Goal: Task Accomplishment & Management: Complete application form

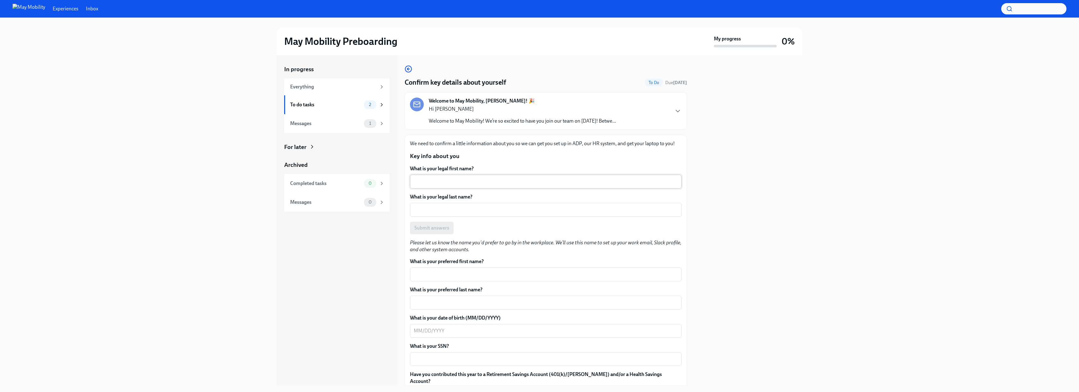
click at [454, 181] on textarea "What is your legal first name?" at bounding box center [546, 182] width 264 height 8
type textarea "Dmitry"
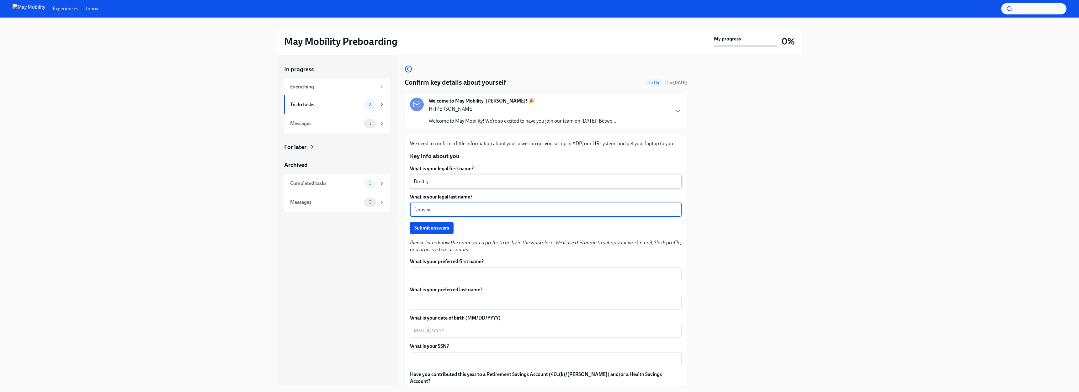
type textarea "Tarasev"
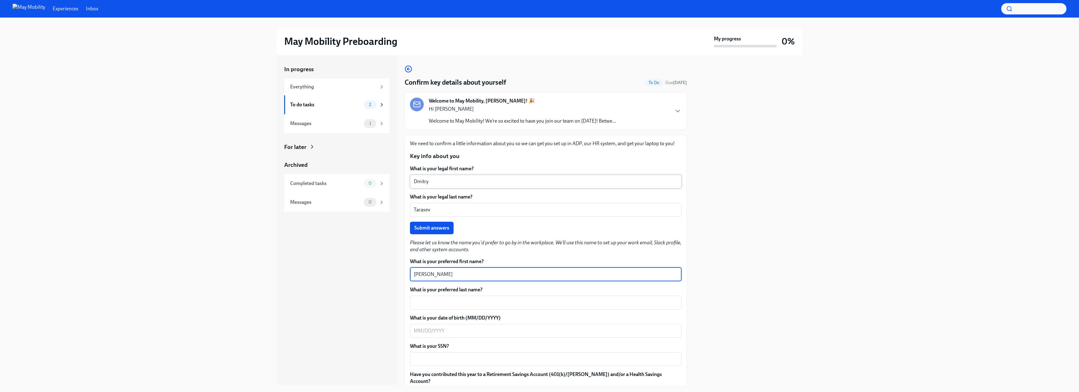
type textarea "[PERSON_NAME]"
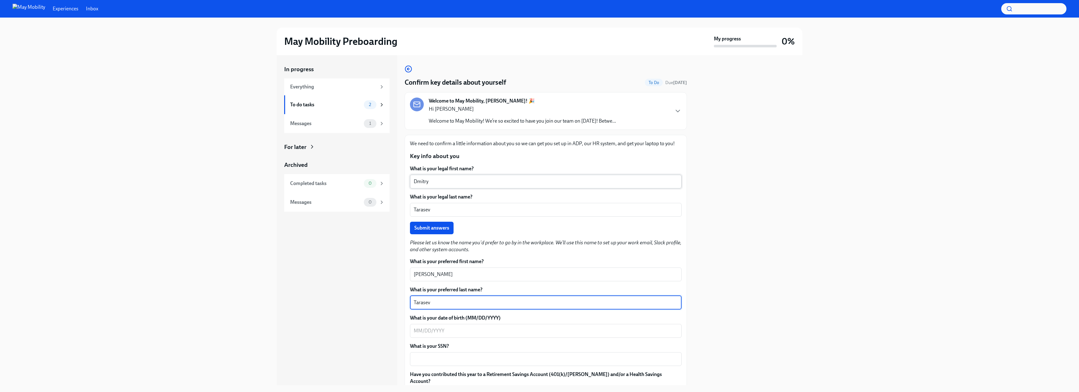
type textarea "Tarasev"
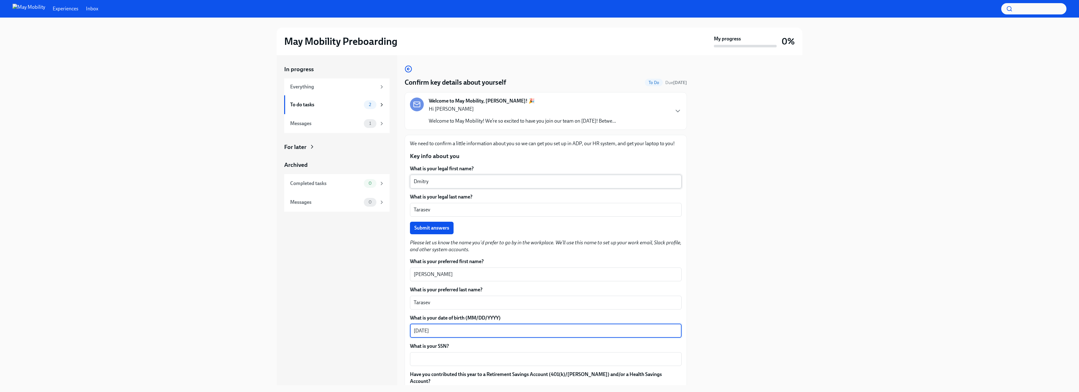
type textarea "[DATE]"
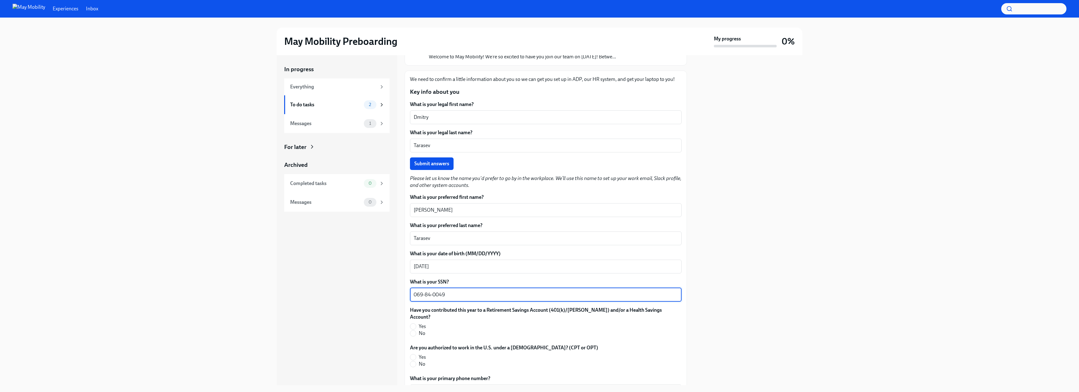
scroll to position [66, 0]
type textarea "069-84-0049"
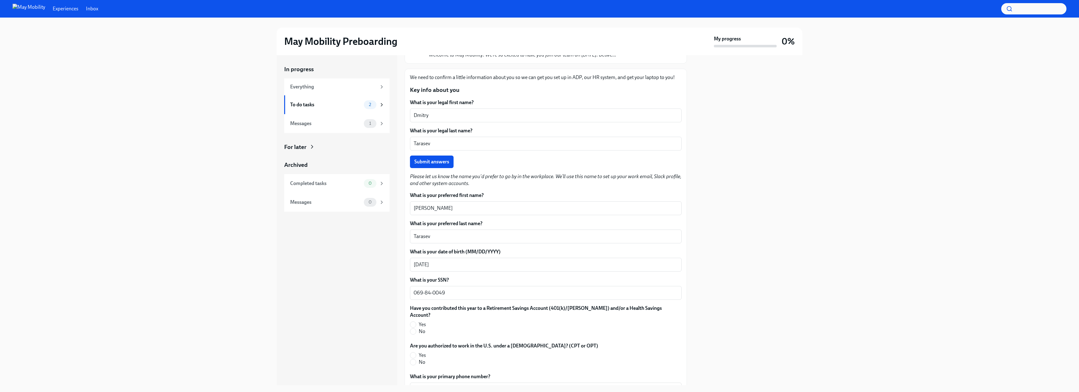
click at [419, 321] on span "Yes" at bounding box center [422, 324] width 7 height 7
click at [416, 322] on input "Yes" at bounding box center [413, 325] width 6 height 6
radio input "true"
click at [420, 359] on span "No" at bounding box center [422, 362] width 7 height 7
click at [414, 359] on input "No" at bounding box center [413, 362] width 6 height 6
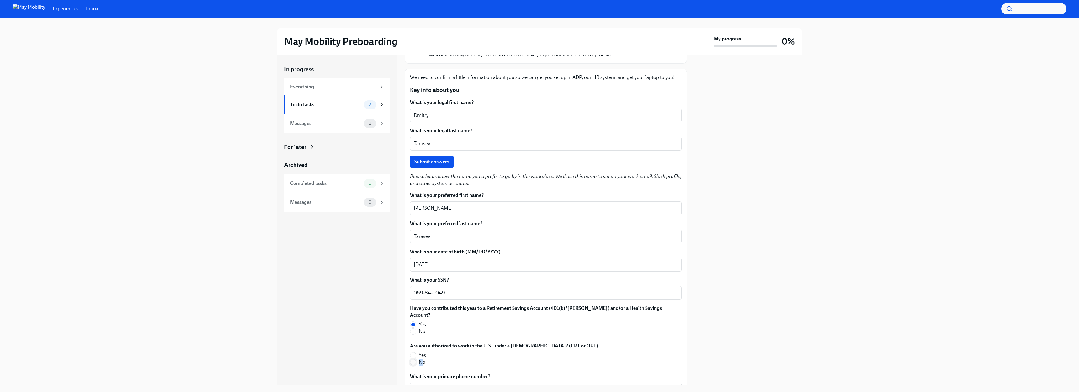
radio input "true"
click at [421, 328] on span "No" at bounding box center [422, 331] width 7 height 7
click at [416, 329] on input "No" at bounding box center [413, 332] width 6 height 6
radio input "true"
click at [388, 326] on div "In progress Everything To do tasks 2 Messages 1 For later Archived Completed ta…" at bounding box center [337, 220] width 120 height 330
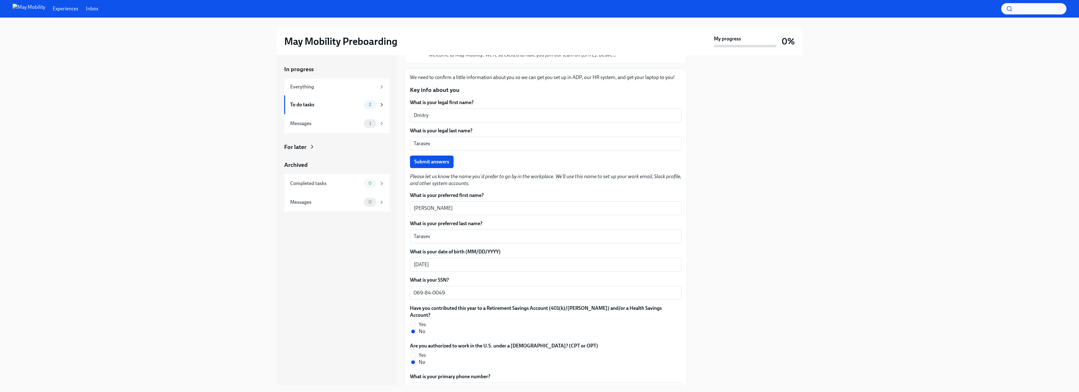
scroll to position [180, 0]
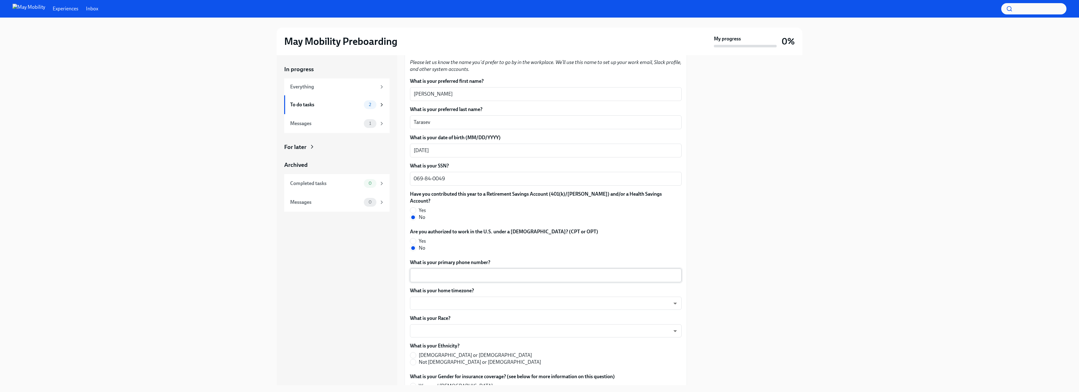
click at [478, 272] on textarea "What is your primary phone number?" at bounding box center [546, 276] width 264 height 8
type textarea "[PHONE_NUMBER]"
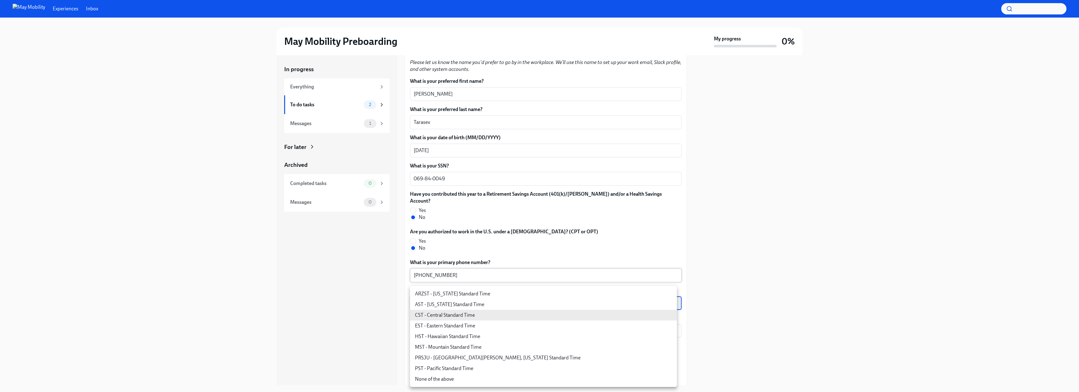
type input "9OoJ6Zc1R"
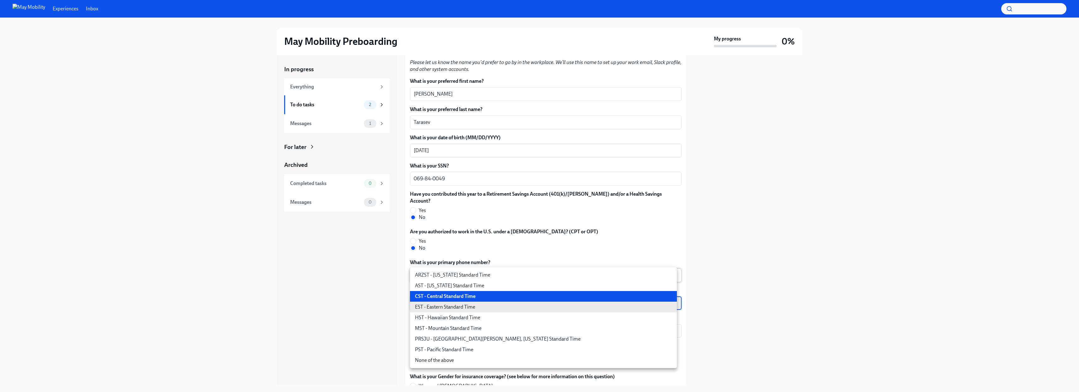
type input "6ZodGxRMV"
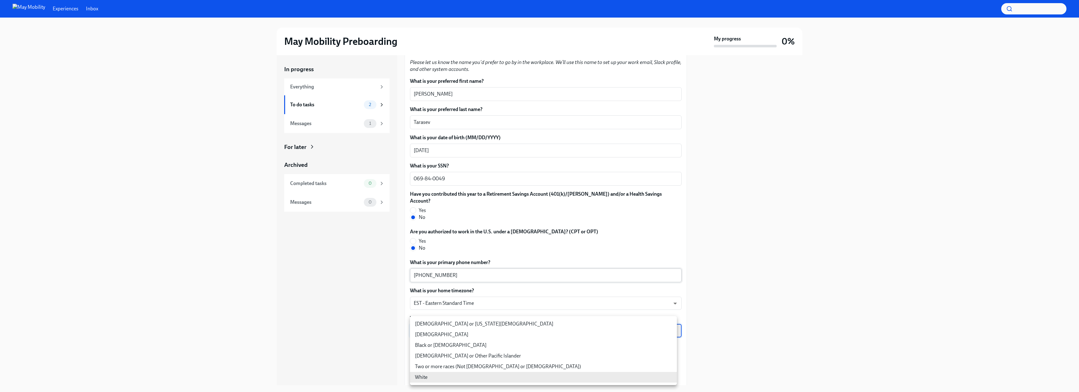
type input "IYBk0teHD"
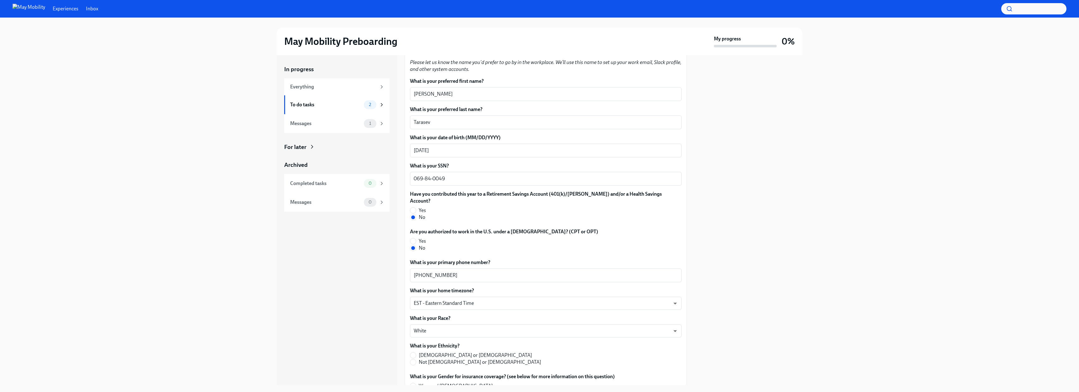
click at [416, 359] on label "Not [DEMOGRAPHIC_DATA] or [DEMOGRAPHIC_DATA]" at bounding box center [475, 362] width 131 height 7
click at [416, 359] on input "Not [DEMOGRAPHIC_DATA] or [DEMOGRAPHIC_DATA]" at bounding box center [413, 362] width 6 height 6
radio input "true"
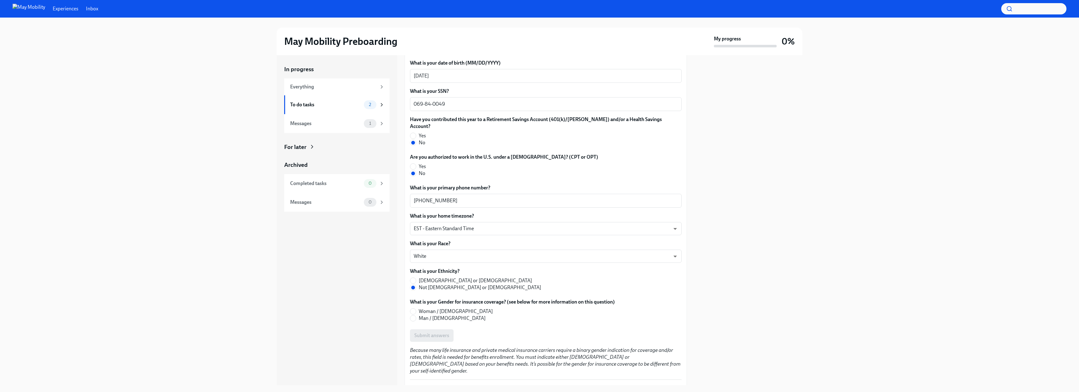
scroll to position [311, 0]
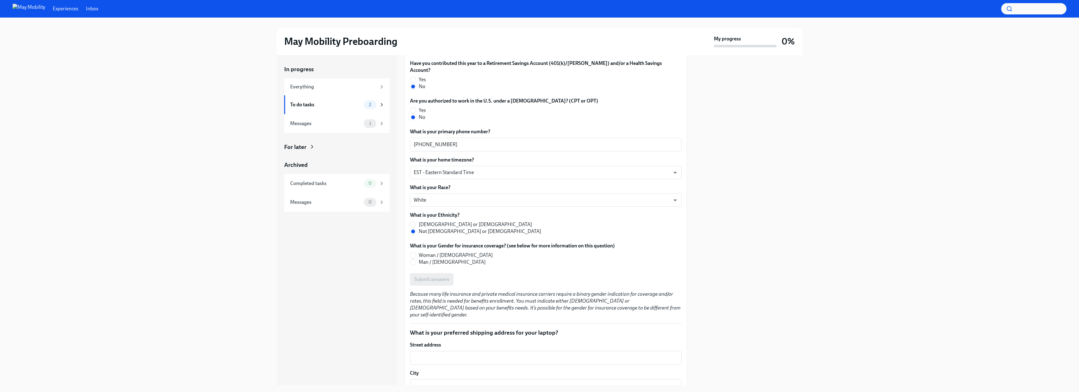
click at [424, 259] on span "Man / [DEMOGRAPHIC_DATA]" at bounding box center [452, 262] width 67 height 7
click at [416, 259] on input "Man / [DEMOGRAPHIC_DATA]" at bounding box center [413, 262] width 6 height 6
radio input "true"
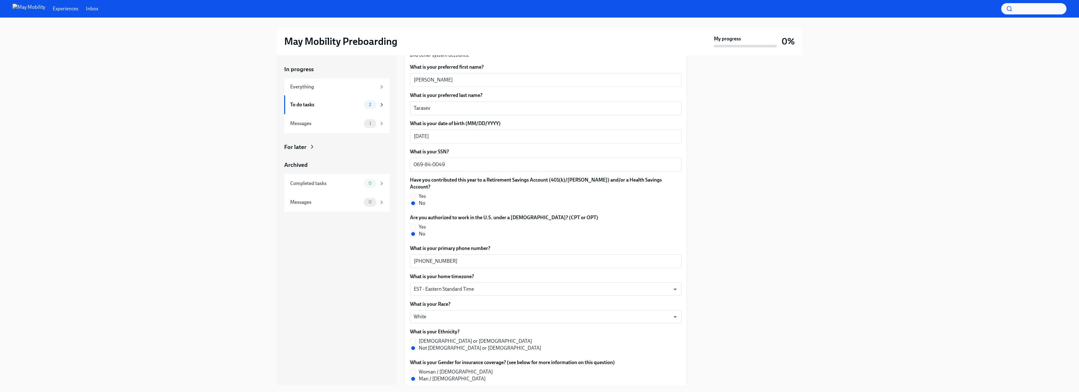
scroll to position [29, 0]
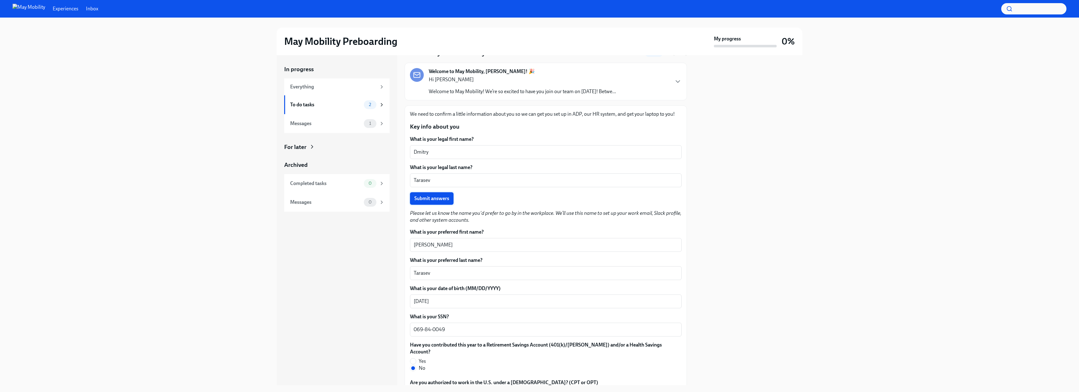
click at [439, 197] on span "Submit answers" at bounding box center [431, 198] width 35 height 6
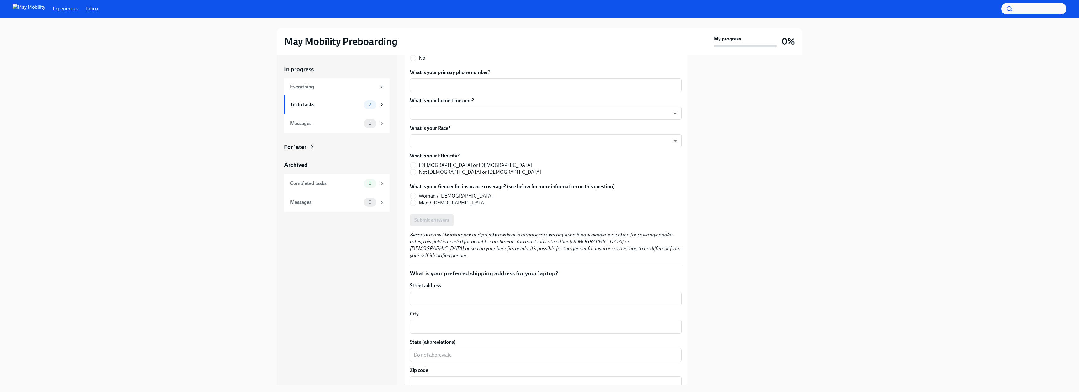
scroll to position [453, 0]
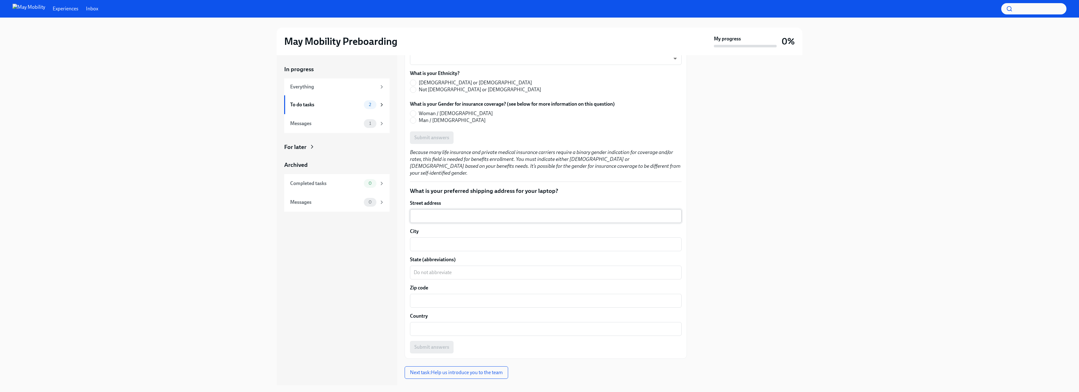
click at [525, 209] on div "x ​" at bounding box center [546, 216] width 272 height 14
click at [511, 228] on div "City x ​" at bounding box center [546, 239] width 272 height 23
click at [336, 105] on div "To do tasks" at bounding box center [325, 104] width 71 height 7
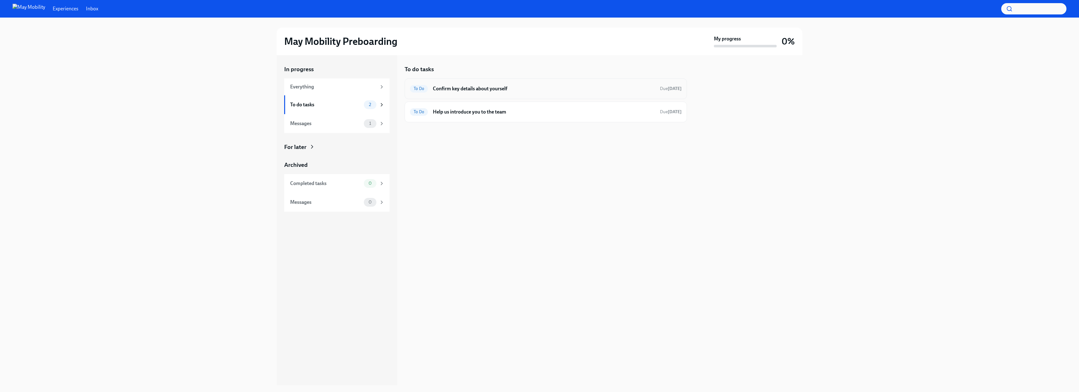
click at [468, 97] on div "To Do Confirm key details about yourself Due [DATE]" at bounding box center [546, 88] width 282 height 21
click at [471, 92] on div "To Do Confirm key details about yourself Due [DATE]" at bounding box center [546, 89] width 272 height 10
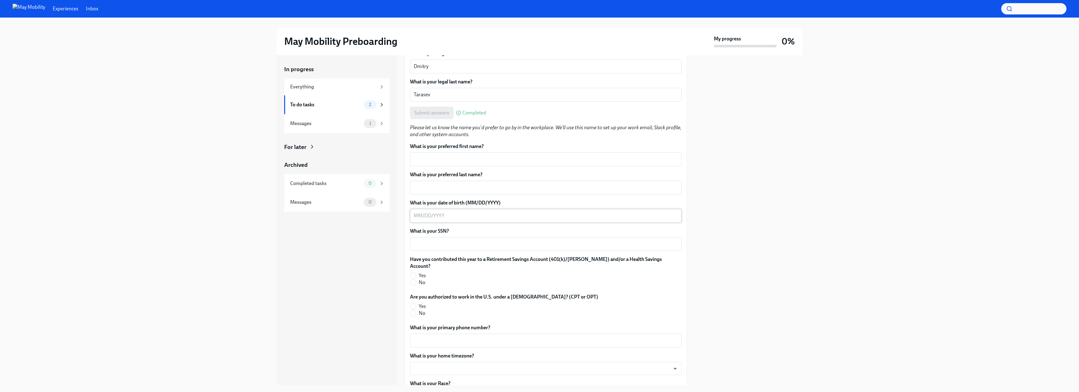
scroll to position [105, 0]
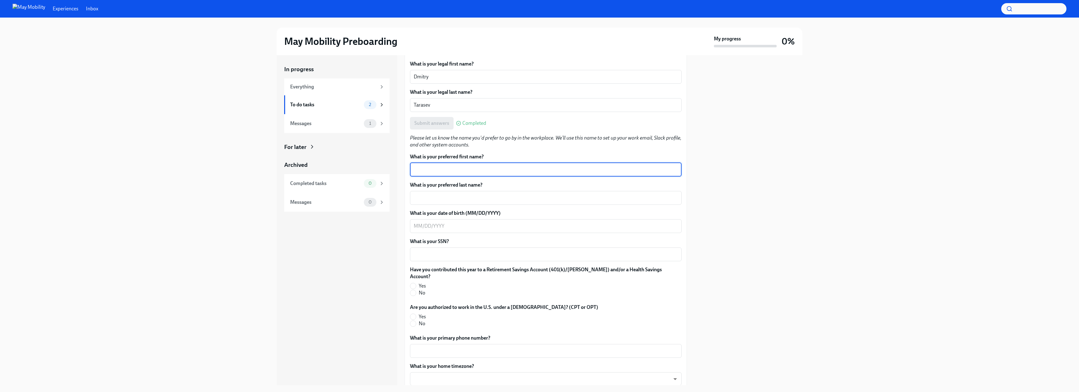
click at [465, 168] on textarea "What is your preferred first name?" at bounding box center [546, 170] width 264 height 8
type textarea "[PERSON_NAME]"
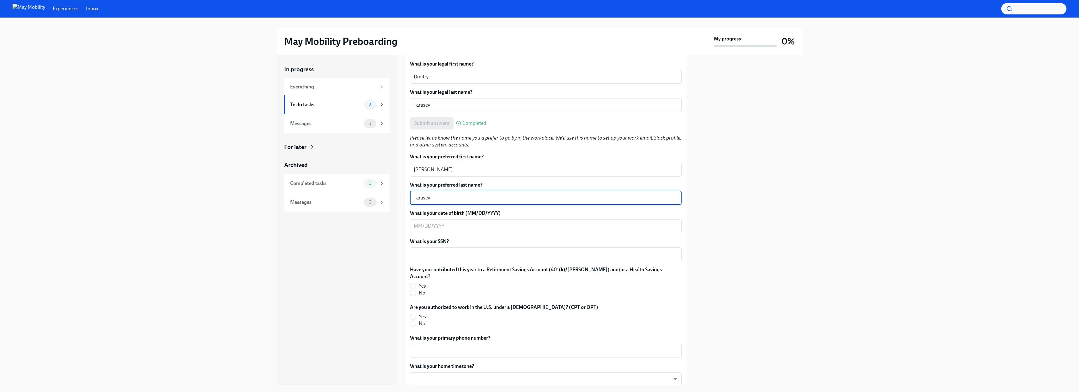
type textarea "Tarasev"
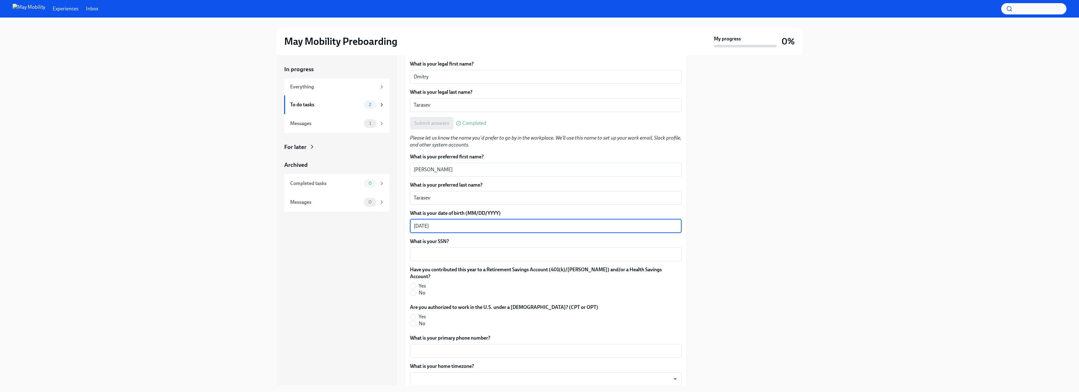
type textarea "[DATE]"
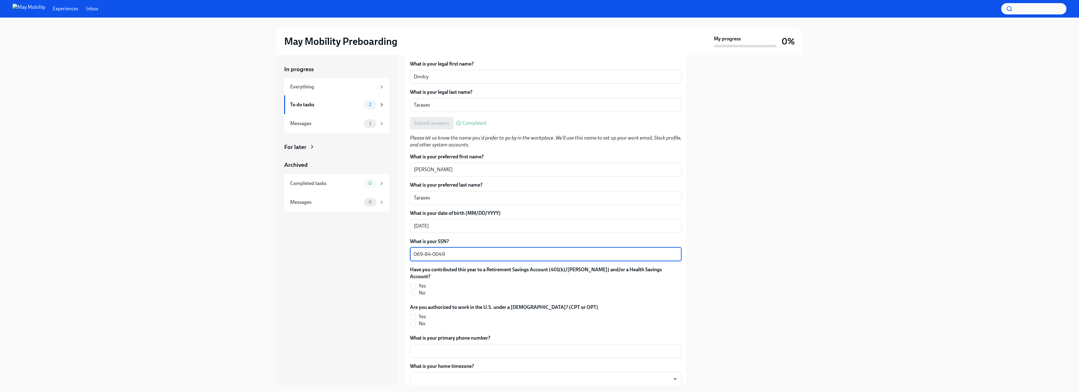
type textarea "069-84-0049"
click at [423, 290] on div "Have you contributed this year to a Retirement Savings Account (401(k)/[PERSON_…" at bounding box center [546, 282] width 272 height 33
click at [420, 289] on span "No" at bounding box center [422, 292] width 7 height 7
click at [416, 290] on input "No" at bounding box center [413, 293] width 6 height 6
radio input "true"
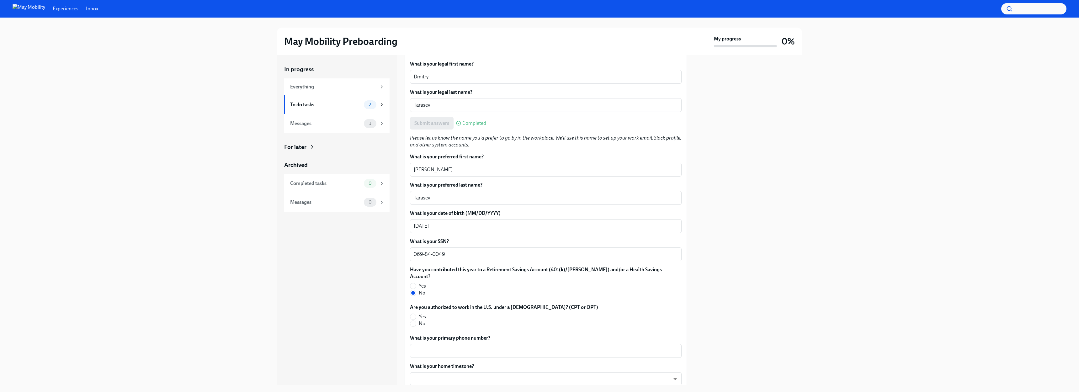
click at [417, 320] on label "No" at bounding box center [501, 323] width 183 height 7
click at [416, 321] on input "No" at bounding box center [413, 324] width 6 height 6
radio input "true"
click at [439, 347] on textarea "What is your primary phone number?" at bounding box center [546, 351] width 264 height 8
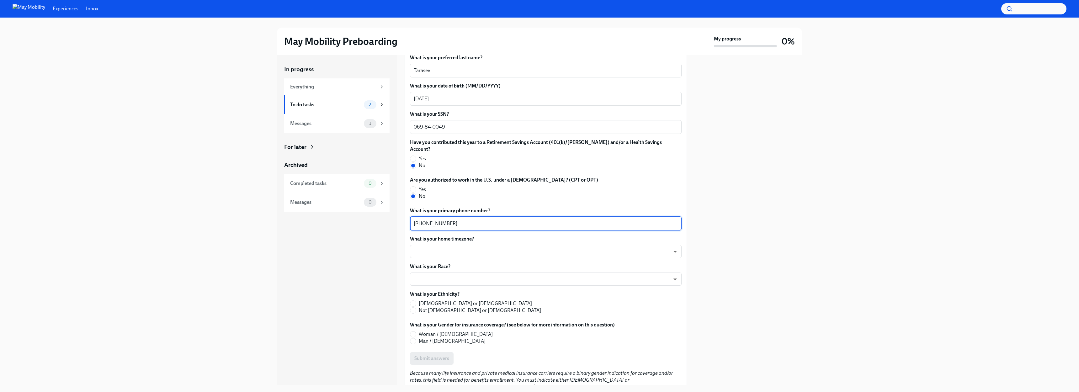
scroll to position [313, 0]
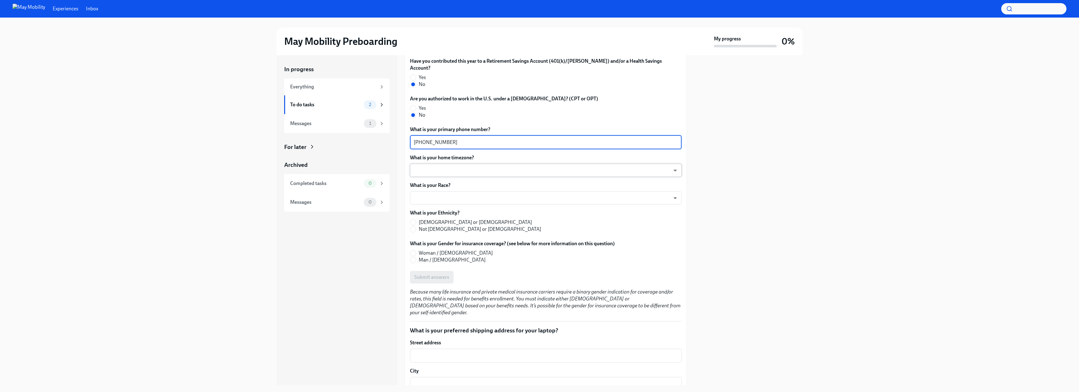
type textarea "[PHONE_NUMBER]"
click at [442, 156] on body "Experiences Inbox May Mobility Preboarding My progress 0% In progress Everythin…" at bounding box center [539, 196] width 1079 height 392
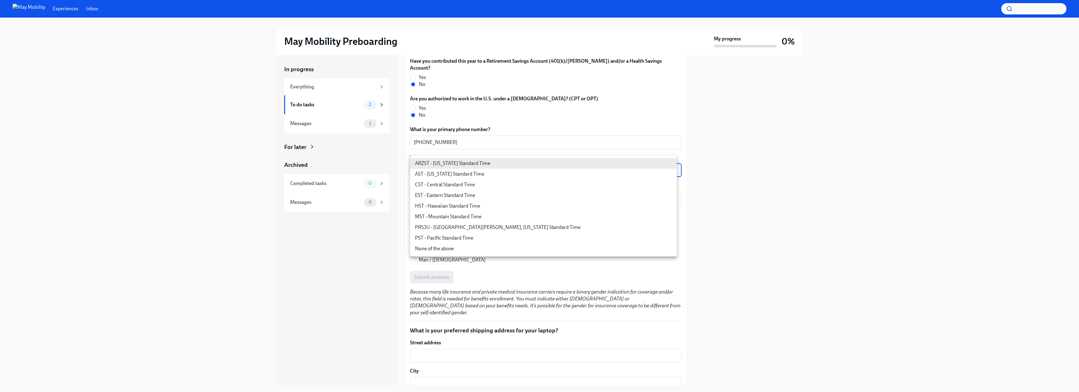
click at [447, 193] on li "EST - Eastern Standard Time" at bounding box center [543, 195] width 267 height 11
type input "6ZodGxRMV"
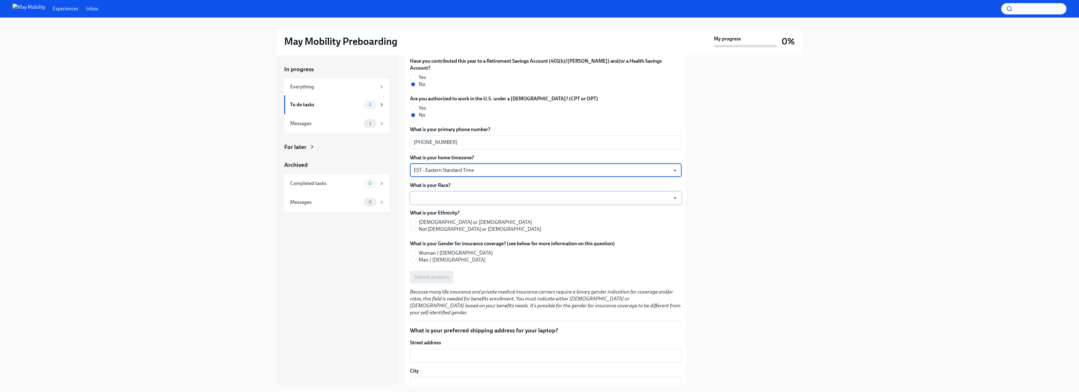
click at [456, 187] on body "Experiences Inbox May Mobility Preboarding My progress 0% In progress Everythin…" at bounding box center [539, 196] width 1079 height 392
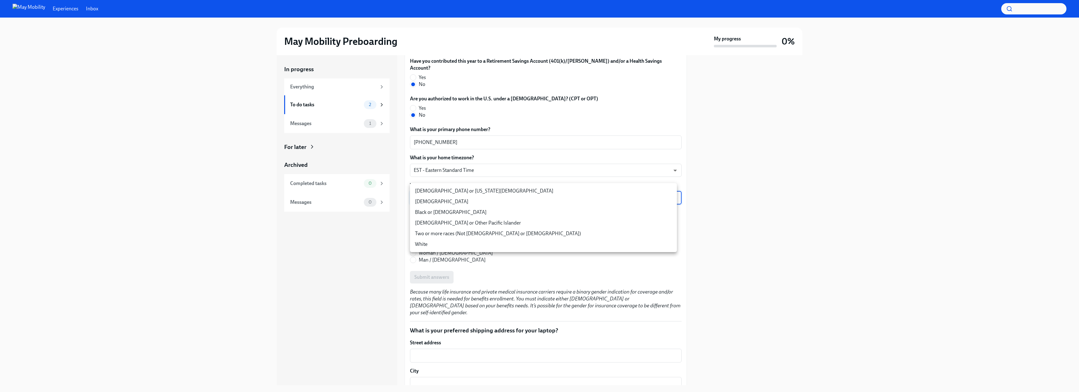
click at [448, 245] on li "White" at bounding box center [543, 244] width 267 height 11
type input "IYBk0teHD"
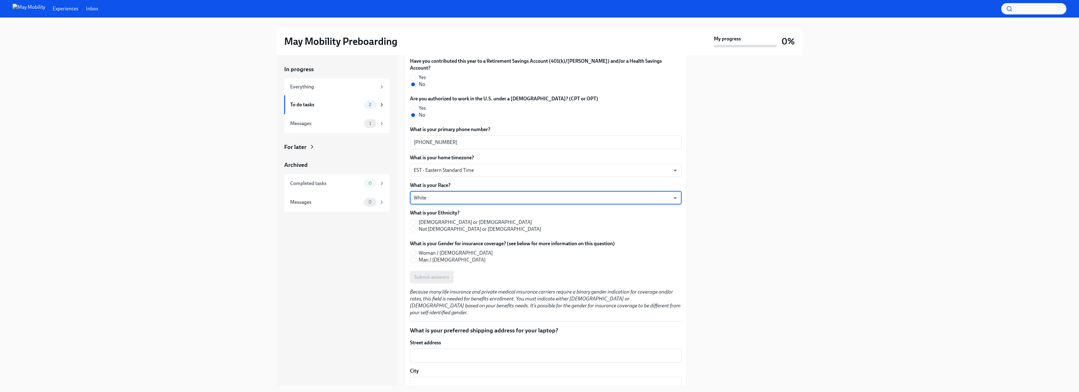
click at [432, 226] on span "Not [DEMOGRAPHIC_DATA] or [DEMOGRAPHIC_DATA]" at bounding box center [480, 229] width 122 height 7
click at [416, 226] on input "Not [DEMOGRAPHIC_DATA] or [DEMOGRAPHIC_DATA]" at bounding box center [413, 229] width 6 height 6
radio input "true"
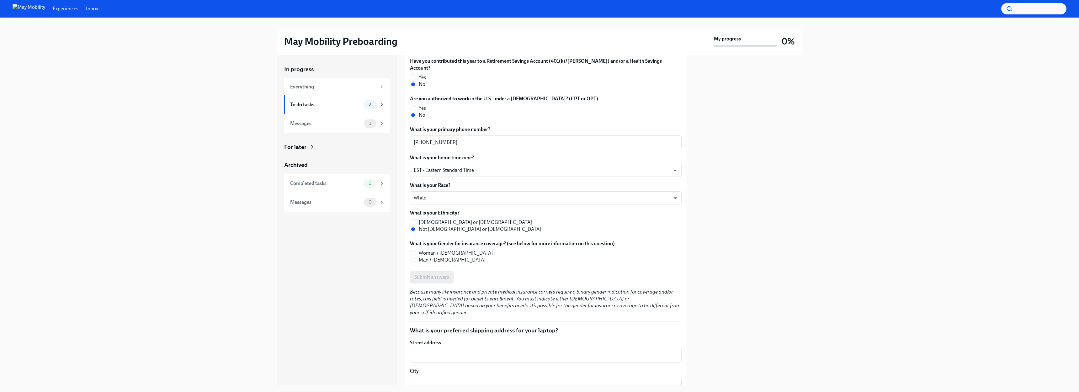
click at [429, 257] on span "Man / [DEMOGRAPHIC_DATA]" at bounding box center [452, 260] width 67 height 7
click at [416, 257] on input "Man / [DEMOGRAPHIC_DATA]" at bounding box center [413, 260] width 6 height 6
radio input "true"
click at [427, 274] on span "Submit answers" at bounding box center [431, 277] width 35 height 6
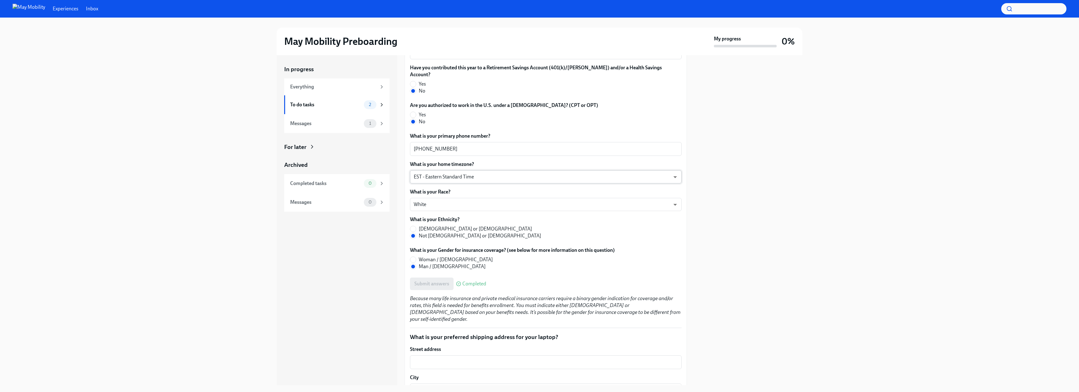
scroll to position [430, 0]
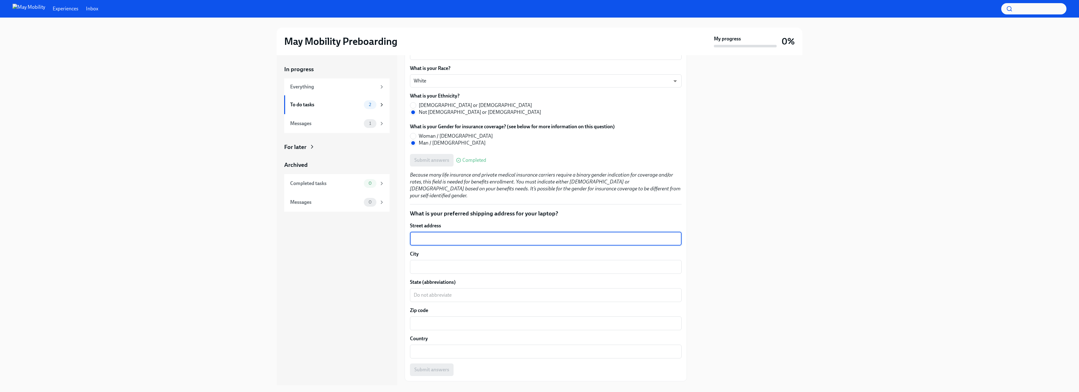
click at [503, 235] on textarea "Street address" at bounding box center [546, 239] width 264 height 8
type textarea "[STREET_ADDRESS][PERSON_NAME]"
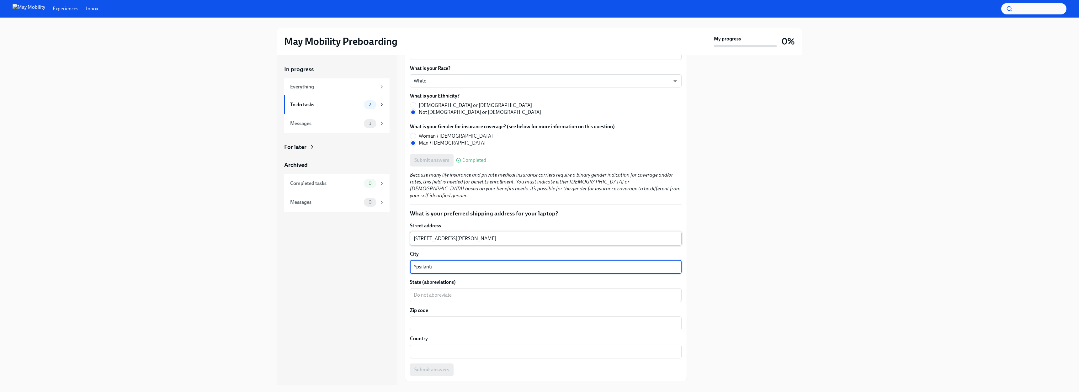
type textarea "Ypsilanti"
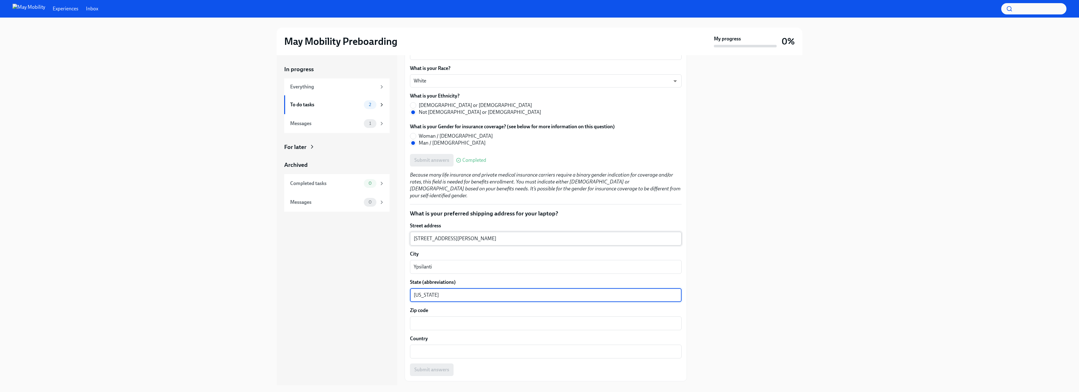
type textarea "[US_STATE]"
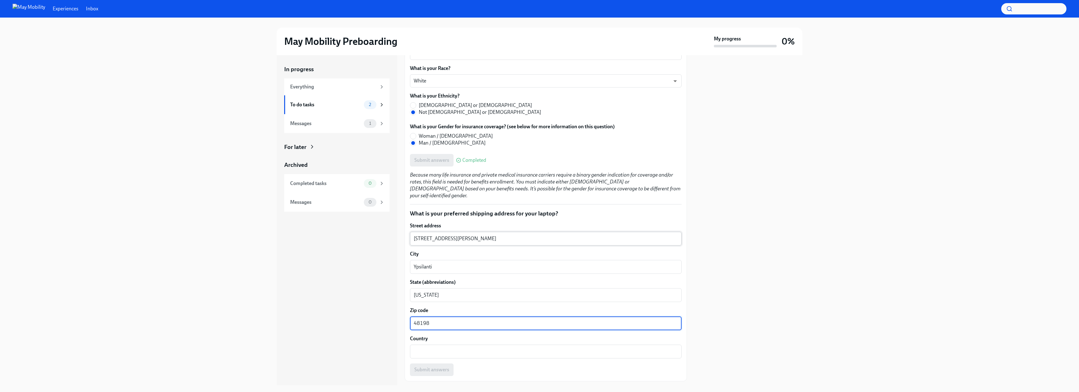
type textarea "48198"
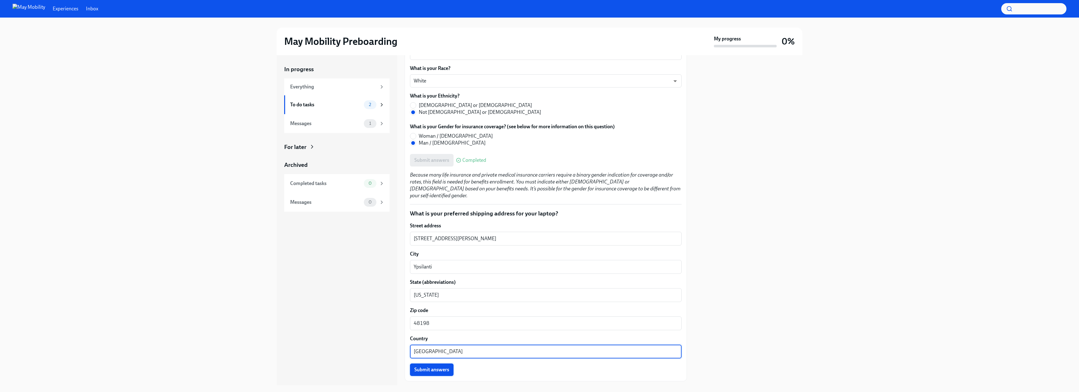
type textarea "[GEOGRAPHIC_DATA]"
click at [425, 367] on span "Submit answers" at bounding box center [431, 370] width 35 height 6
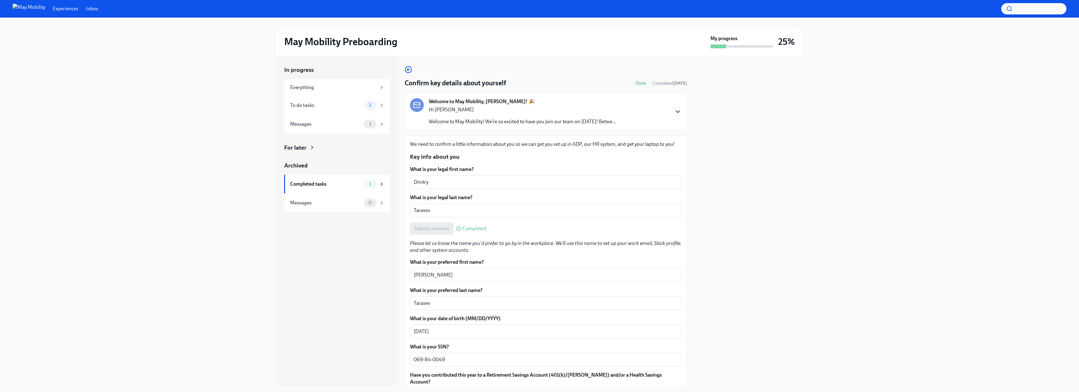
click at [674, 111] on icon "button" at bounding box center [678, 112] width 8 height 8
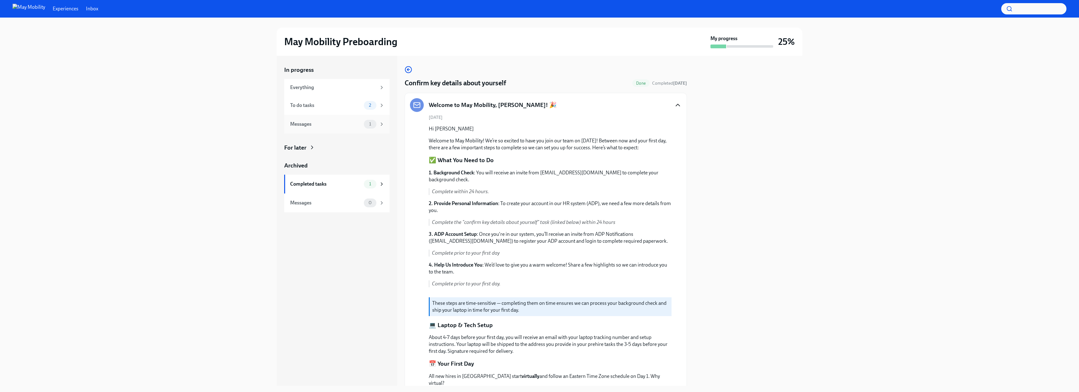
click at [378, 128] on div "1" at bounding box center [374, 124] width 21 height 9
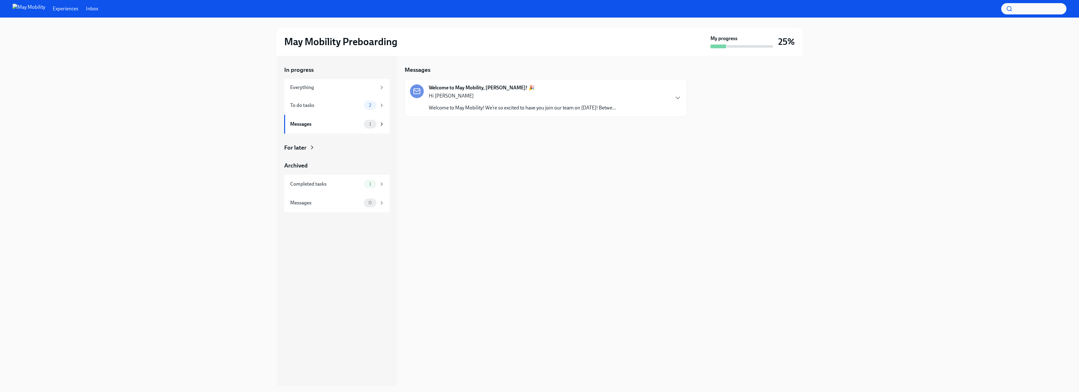
click at [466, 103] on div "Hi [PERSON_NAME] Welcome to May Mobility! We’re so excited to have you join our…" at bounding box center [522, 102] width 187 height 19
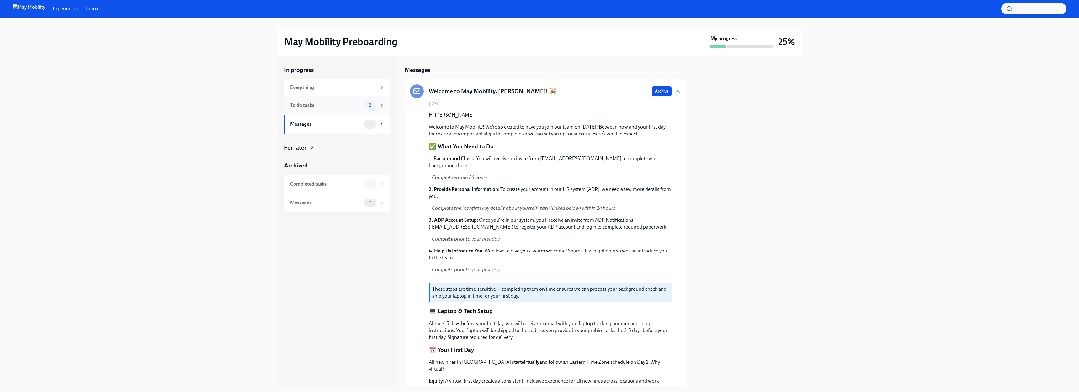
click at [371, 108] on div "2" at bounding box center [370, 105] width 13 height 9
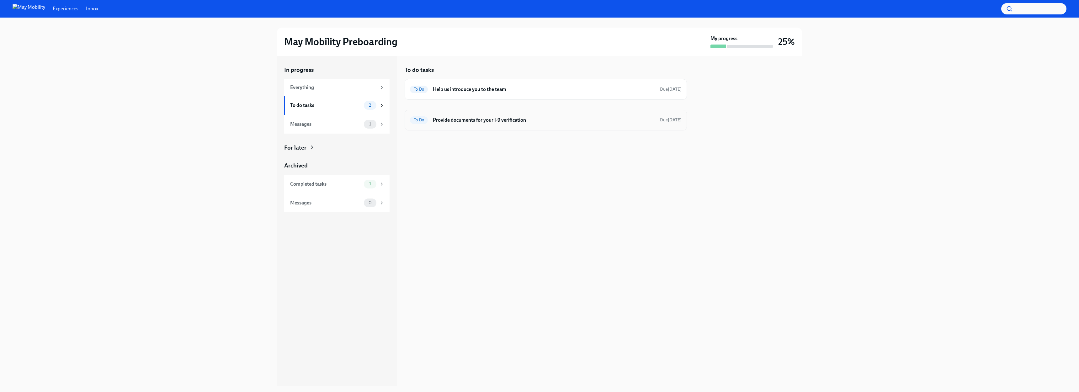
click at [446, 119] on h6 "Provide documents for your I-9 verification" at bounding box center [544, 120] width 222 height 7
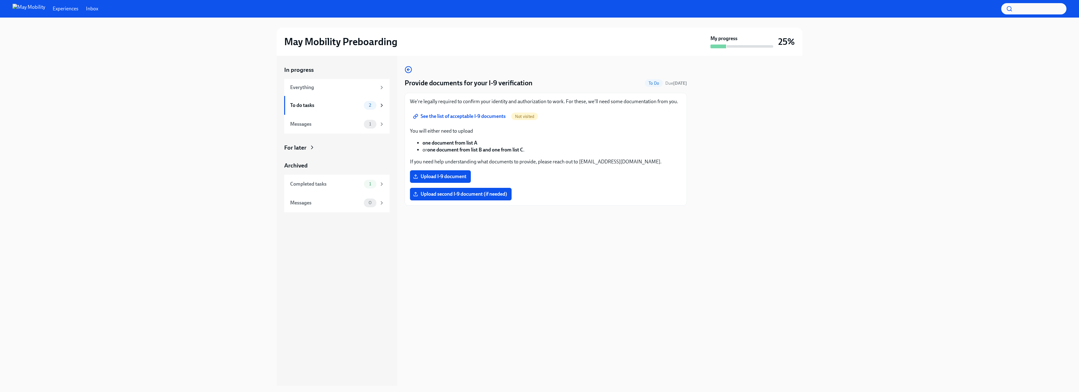
click at [467, 115] on span "See the list of acceptable I-9 documents" at bounding box center [459, 116] width 91 height 6
click at [462, 178] on span "Upload I-9 document" at bounding box center [440, 176] width 52 height 6
click at [0, 0] on input "Upload I-9 document" at bounding box center [0, 0] width 0 height 0
click at [482, 195] on span "Upload second I-9 document (if needed)" at bounding box center [460, 194] width 93 height 6
click at [0, 0] on input "Upload second I-9 document (if needed)" at bounding box center [0, 0] width 0 height 0
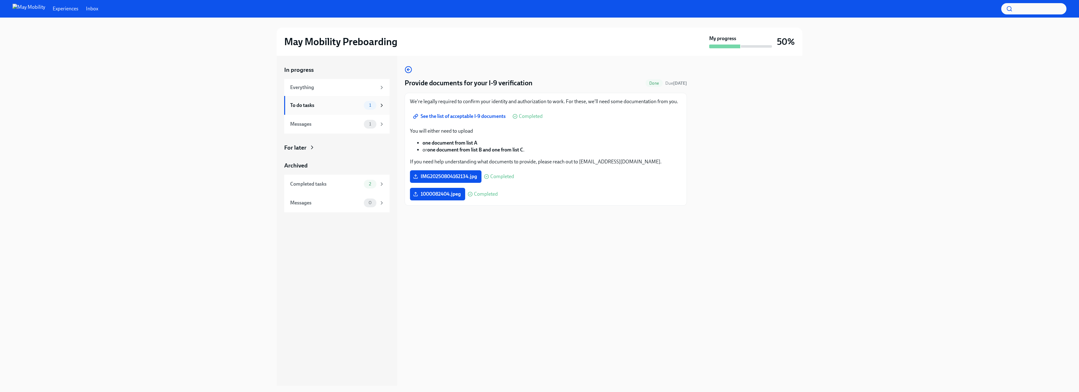
click at [353, 105] on div "To do tasks" at bounding box center [325, 105] width 71 height 7
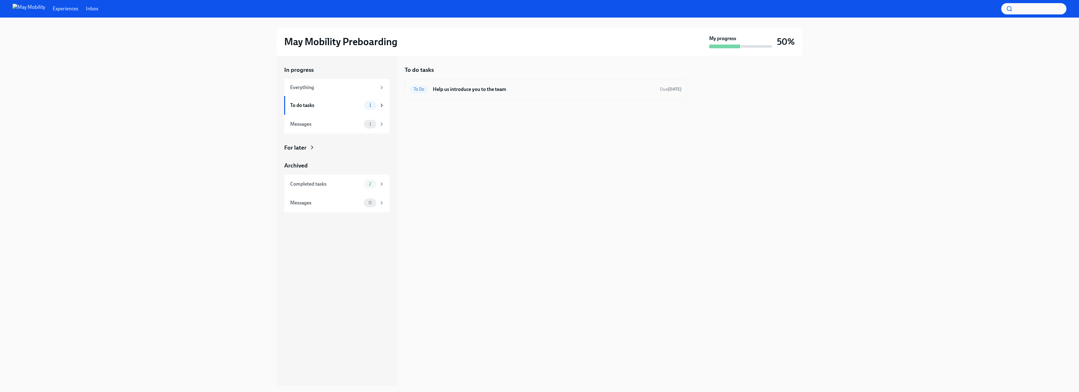
click at [514, 89] on h6 "Help us introduce you to the team" at bounding box center [544, 89] width 222 height 7
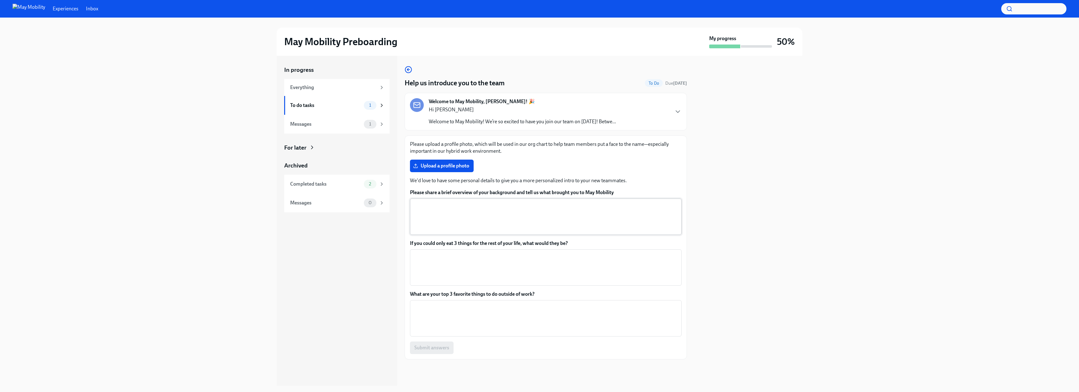
click at [489, 213] on textarea "Please share a brief overview of your background and tell us what brought you t…" at bounding box center [546, 217] width 264 height 30
drag, startPoint x: 519, startPoint y: 153, endPoint x: 426, endPoint y: 141, distance: 92.9
click at [412, 143] on p "Please upload a profile photo, which will be used in our org chart to help team…" at bounding box center [546, 148] width 272 height 14
click at [670, 120] on div "Welcome to May Mobility, [PERSON_NAME]! 🎉 Hi [PERSON_NAME] Welcome to May Mobil…" at bounding box center [546, 111] width 272 height 27
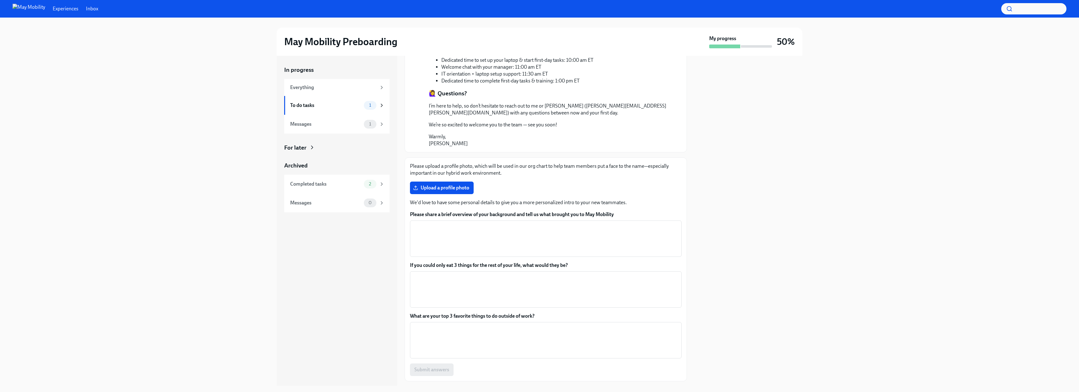
scroll to position [426, 0]
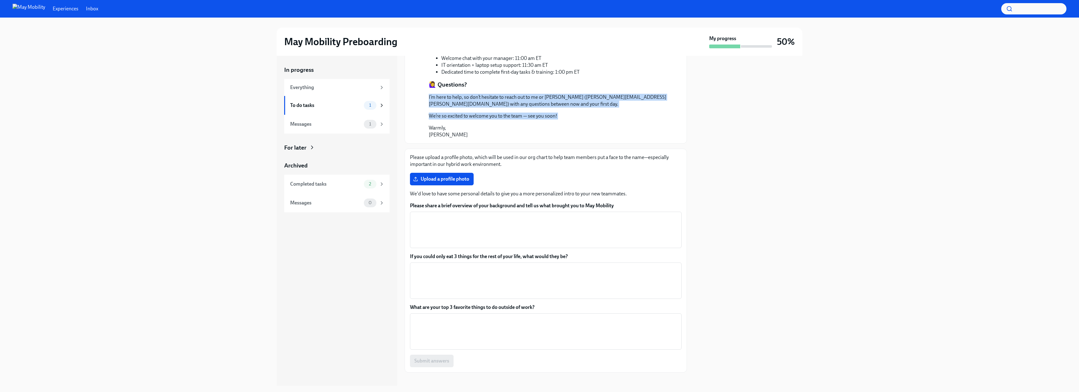
drag, startPoint x: 570, startPoint y: 116, endPoint x: 485, endPoint y: 84, distance: 90.5
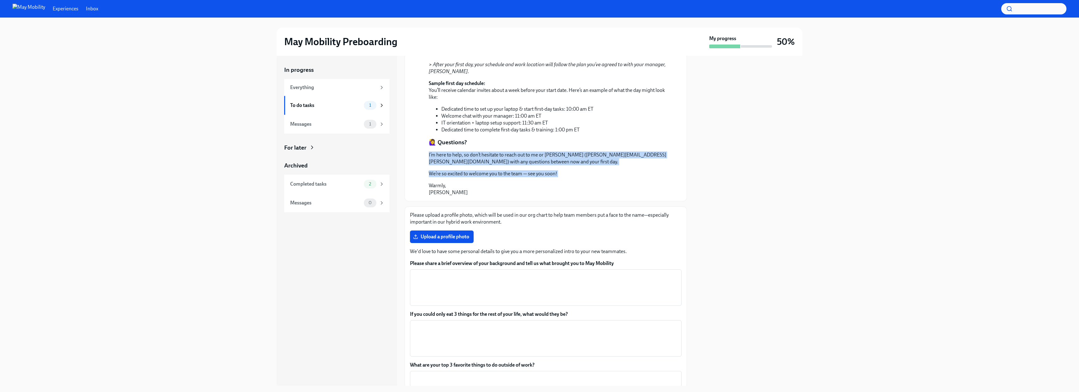
scroll to position [225, 0]
